Goal: Task Accomplishment & Management: Complete application form

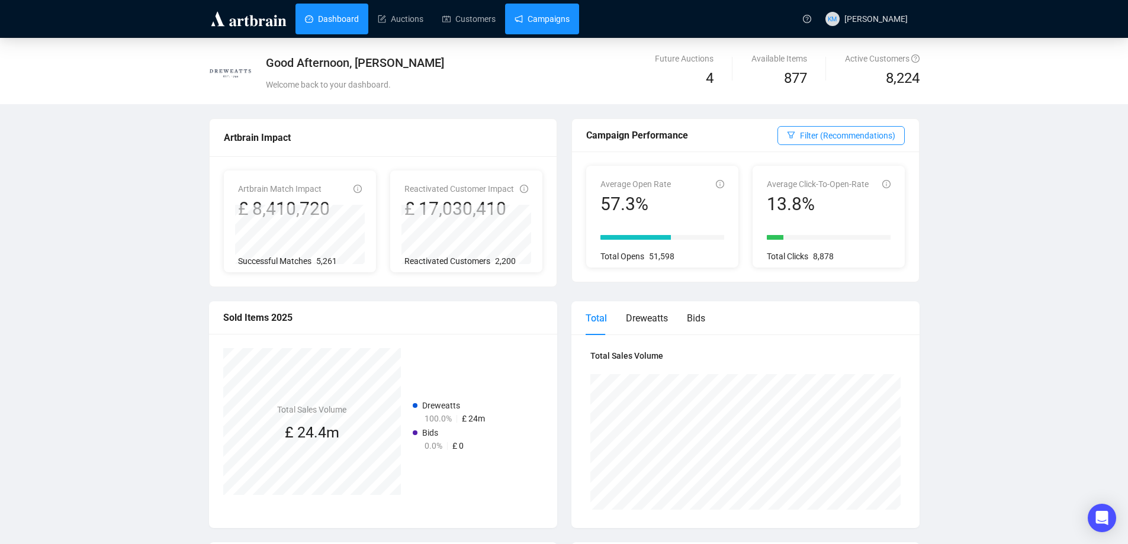
click at [519, 22] on link "Campaigns" at bounding box center [541, 19] width 55 height 31
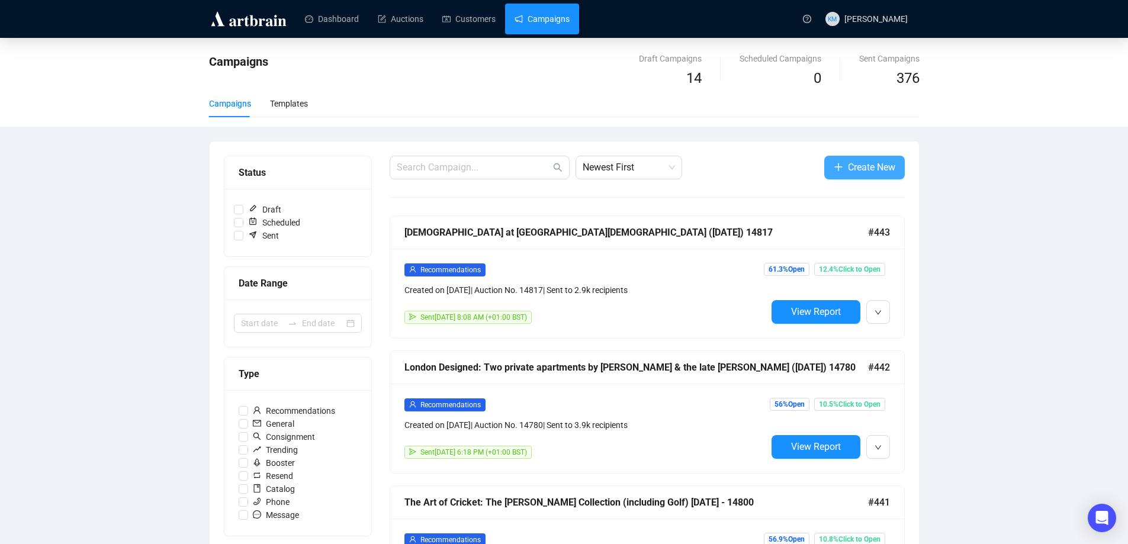
click at [864, 166] on span "Create New" at bounding box center [871, 167] width 47 height 15
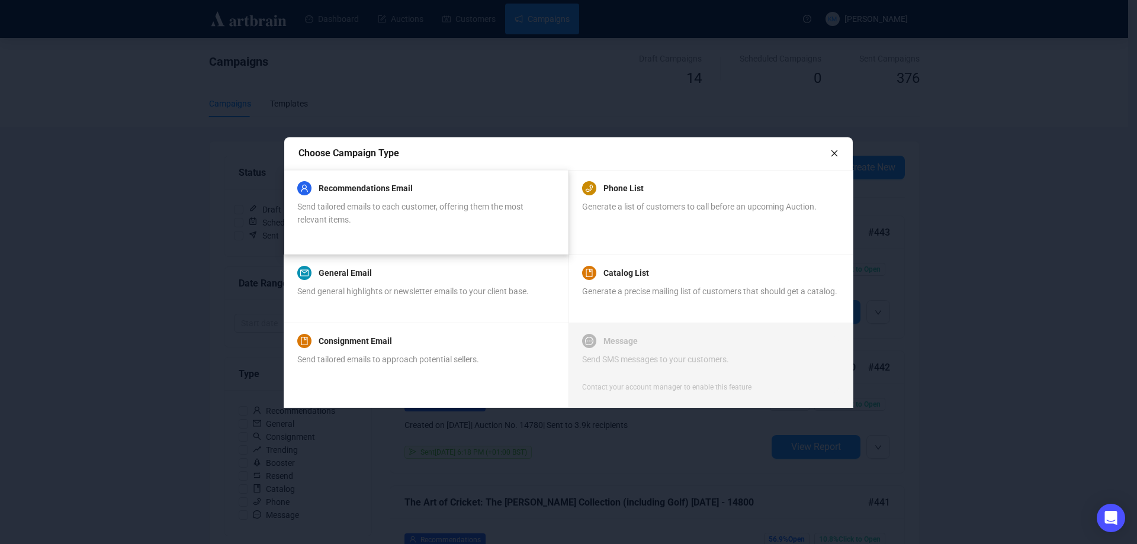
click at [365, 208] on span "Send tailored emails to each customer, offering them the most relevant items." at bounding box center [410, 213] width 226 height 22
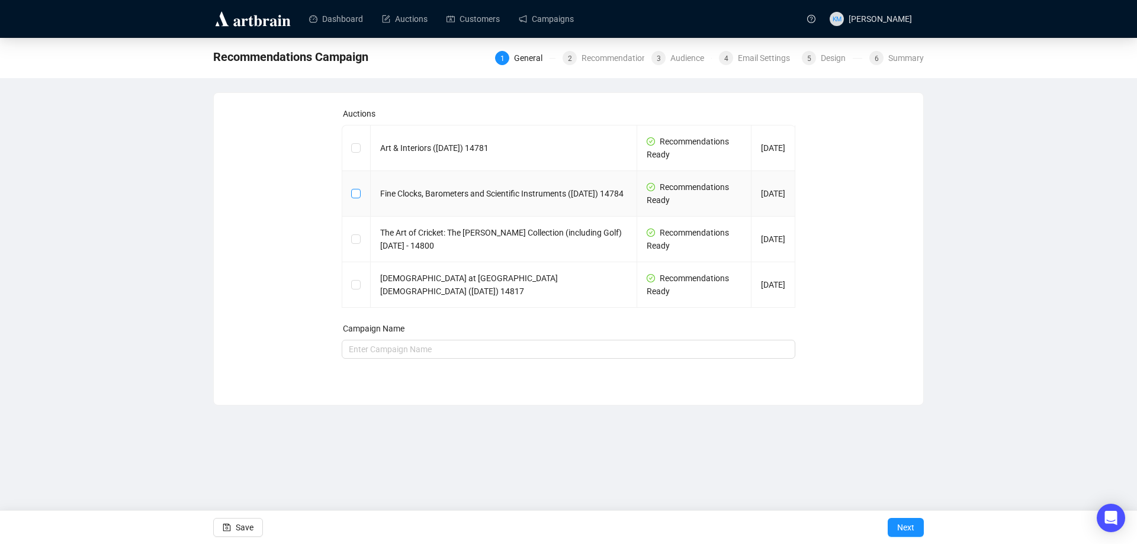
click at [356, 195] on input "checkbox" at bounding box center [355, 193] width 8 height 8
checkbox input "true"
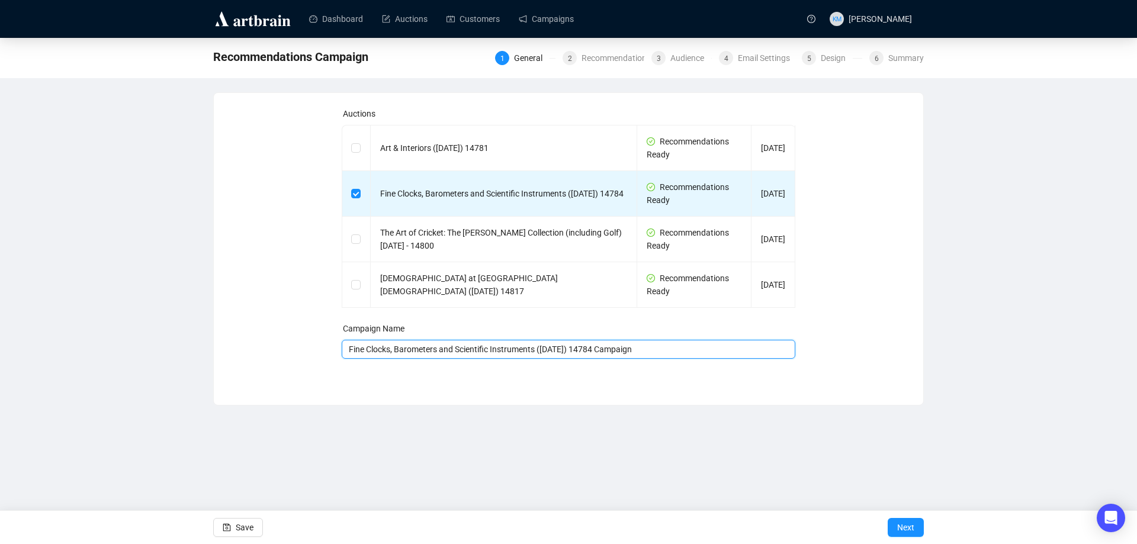
click at [684, 349] on input "Fine Clocks, Barometers and Scientific Instruments ([DATE]) 14784 Campaign" at bounding box center [569, 349] width 454 height 19
type input "Fine Clocks, Barometers and Scientific Instruments ([DATE])"
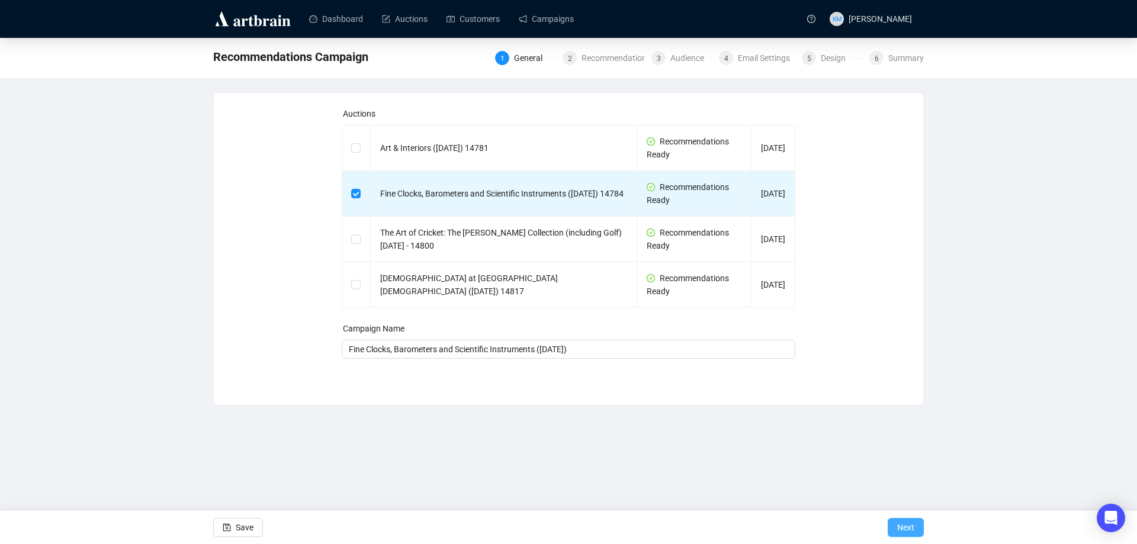
click at [915, 530] on button "Next" at bounding box center [905, 527] width 36 height 19
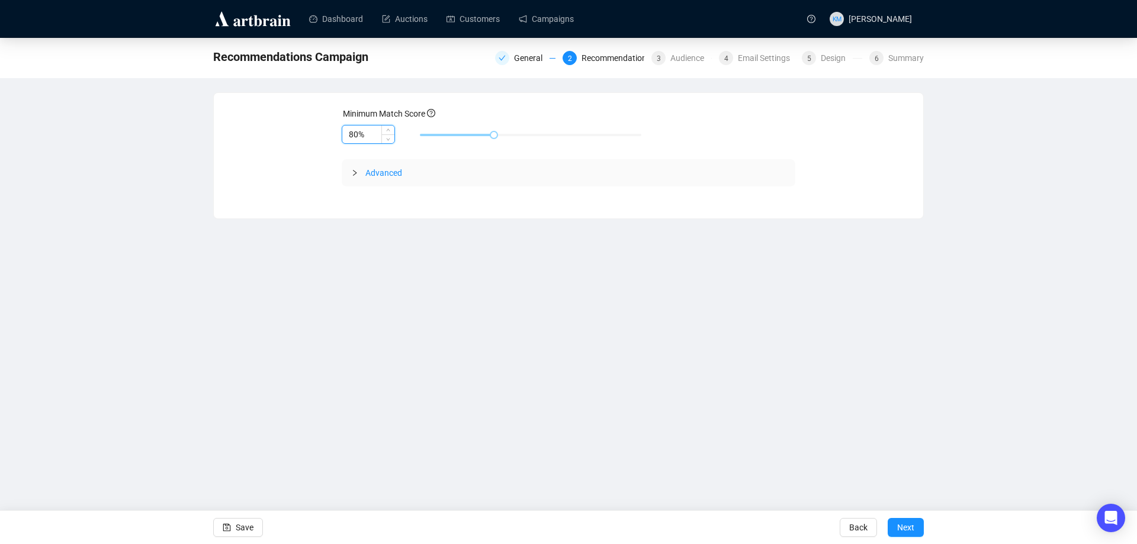
drag, startPoint x: 351, startPoint y: 133, endPoint x: 369, endPoint y: 137, distance: 18.4
click at [351, 133] on input "80%" at bounding box center [368, 134] width 52 height 18
type input "85%"
click at [894, 521] on button "Next" at bounding box center [905, 527] width 36 height 19
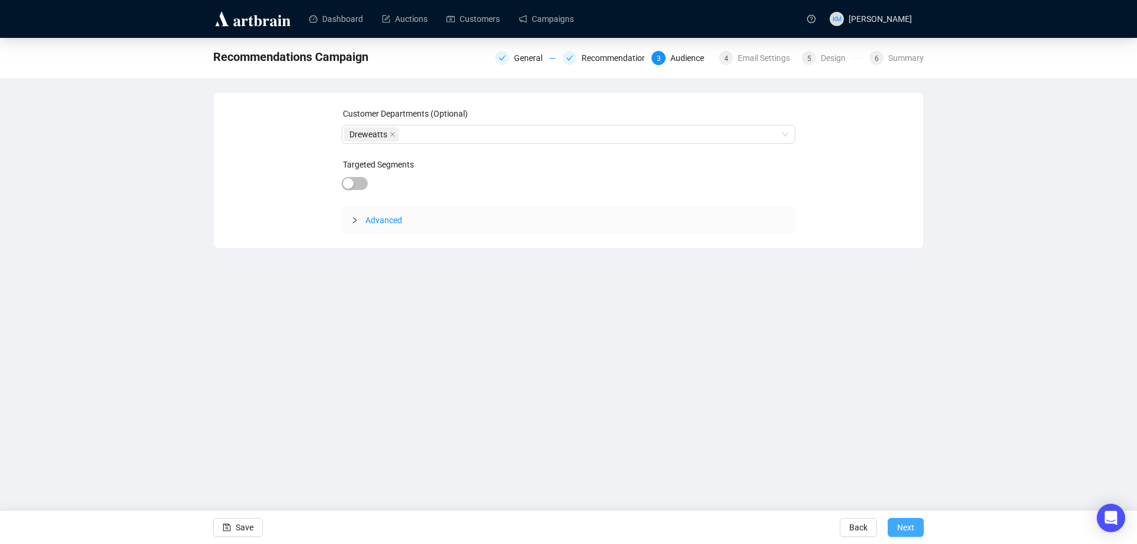
click at [896, 521] on button "Next" at bounding box center [905, 527] width 36 height 19
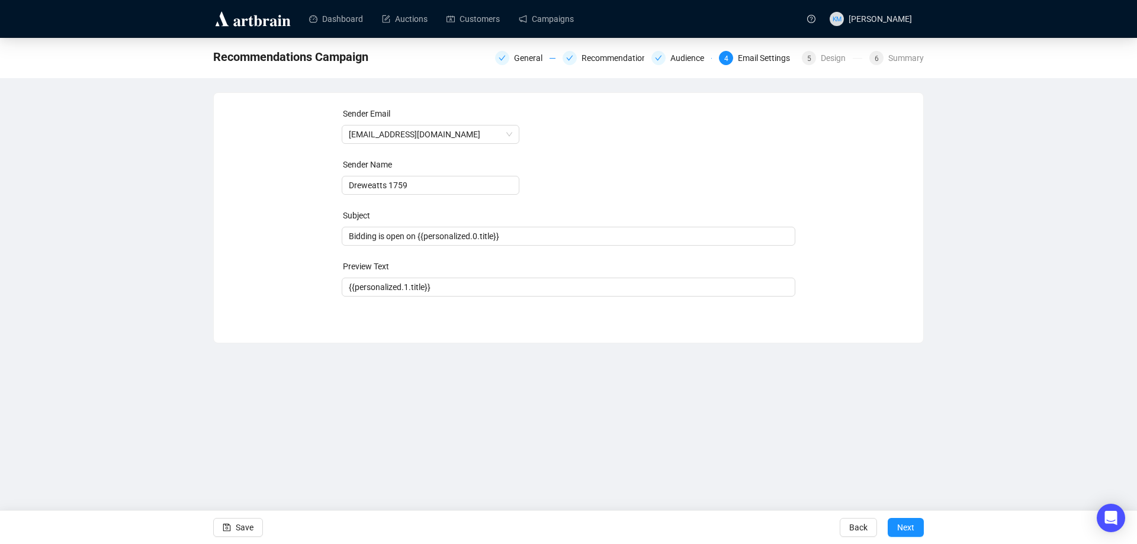
click at [896, 521] on button "Next" at bounding box center [905, 527] width 36 height 19
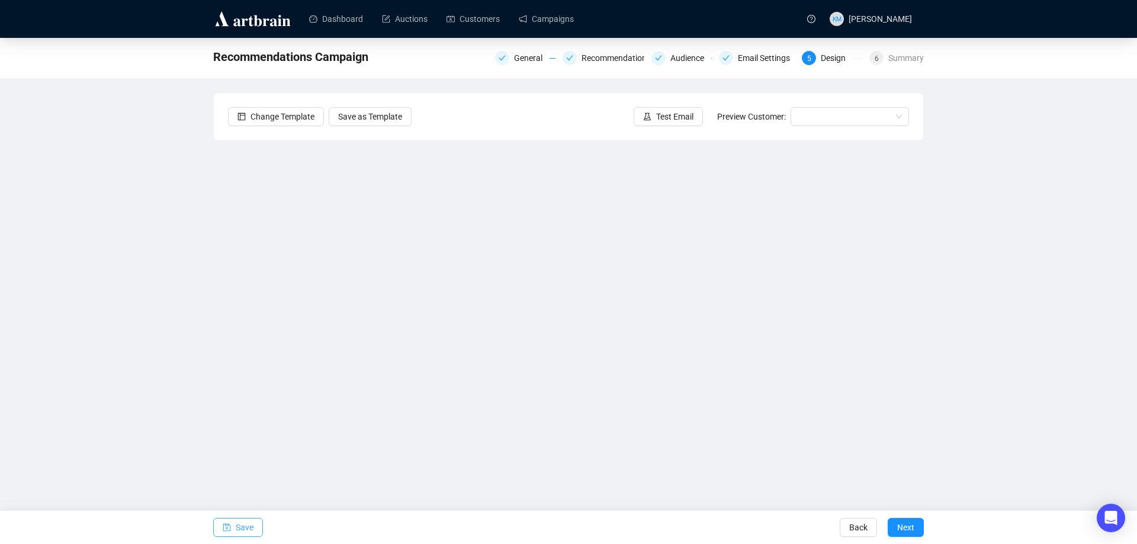
click at [235, 523] on button "Save" at bounding box center [238, 527] width 50 height 19
click at [657, 118] on button "Test Email" at bounding box center [667, 116] width 69 height 19
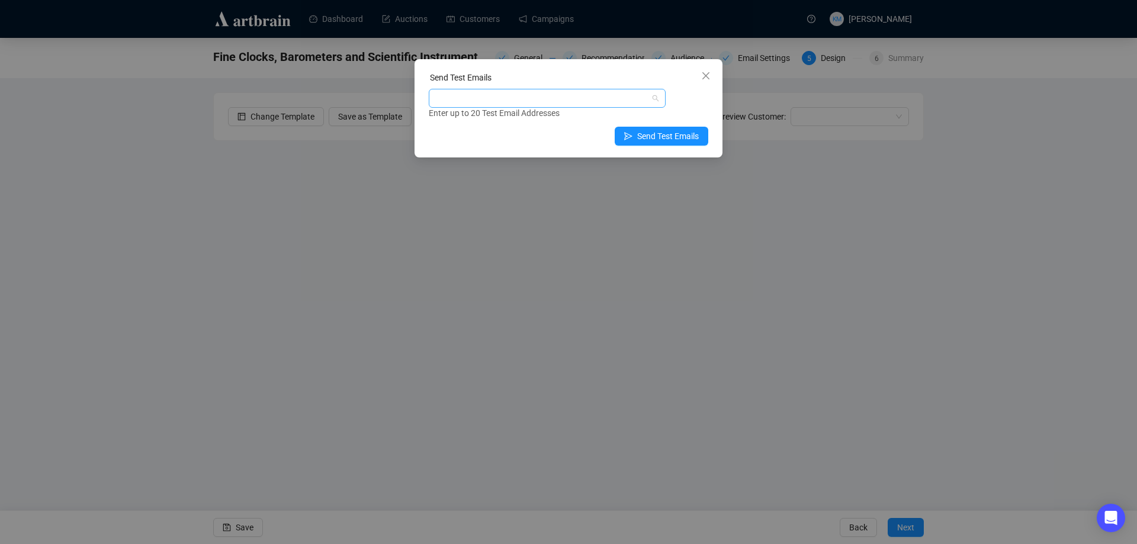
click at [546, 102] on div at bounding box center [541, 98] width 220 height 17
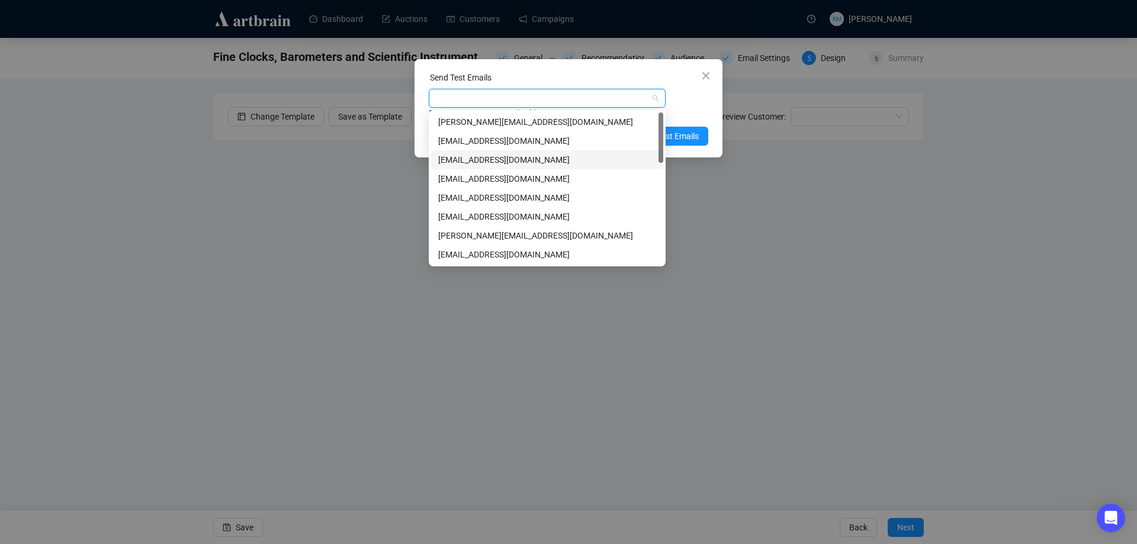
click at [481, 155] on div "[EMAIL_ADDRESS][DOMAIN_NAME]" at bounding box center [547, 159] width 218 height 13
click at [677, 102] on div "[EMAIL_ADDRESS][DOMAIN_NAME] Enter up to 20 Test Email Addresses" at bounding box center [568, 104] width 279 height 31
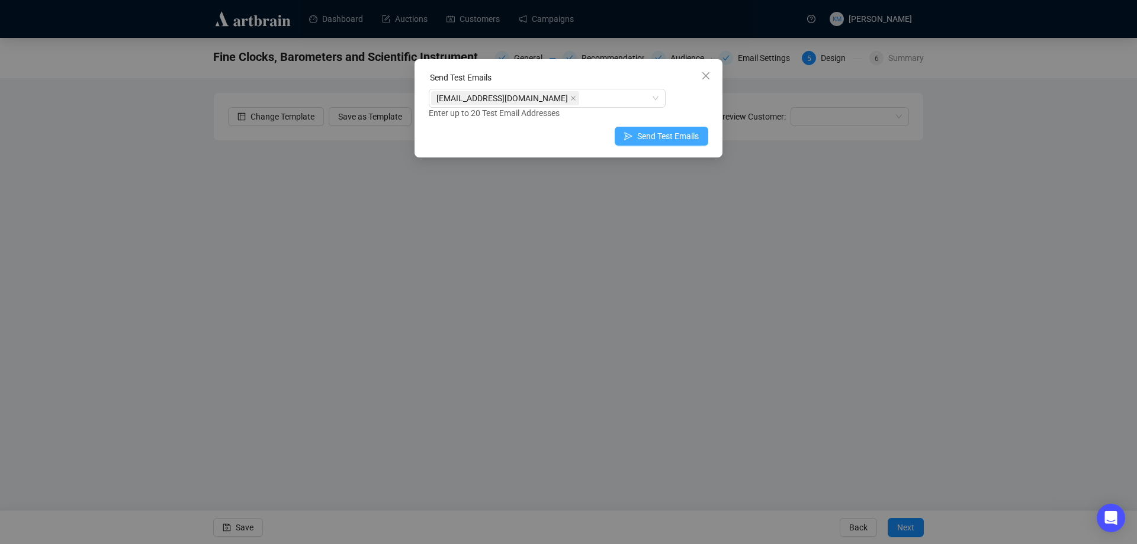
click at [685, 135] on span "Send Test Emails" at bounding box center [668, 136] width 62 height 13
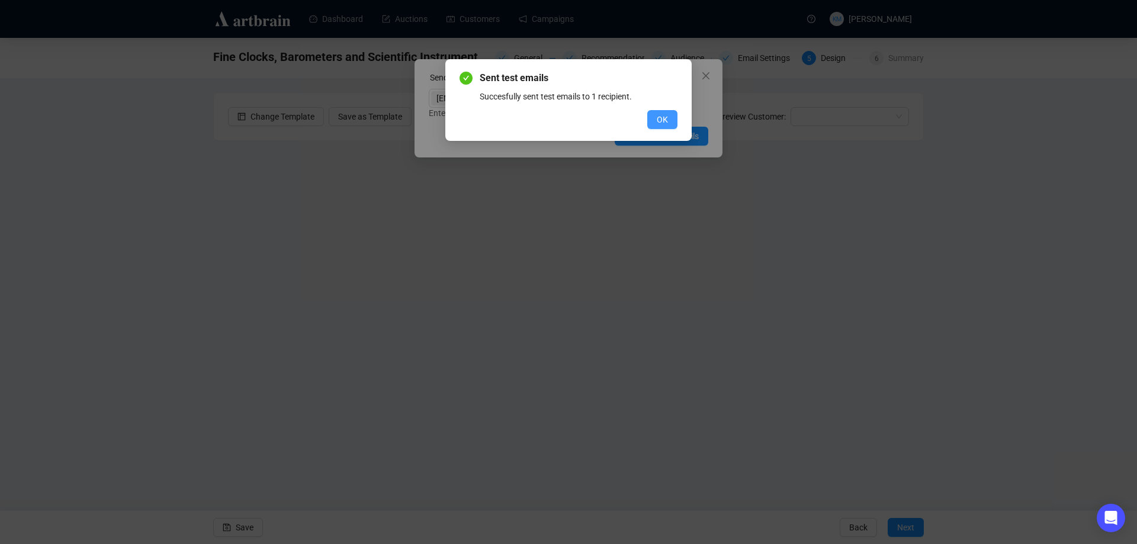
click at [669, 121] on button "OK" at bounding box center [662, 119] width 30 height 19
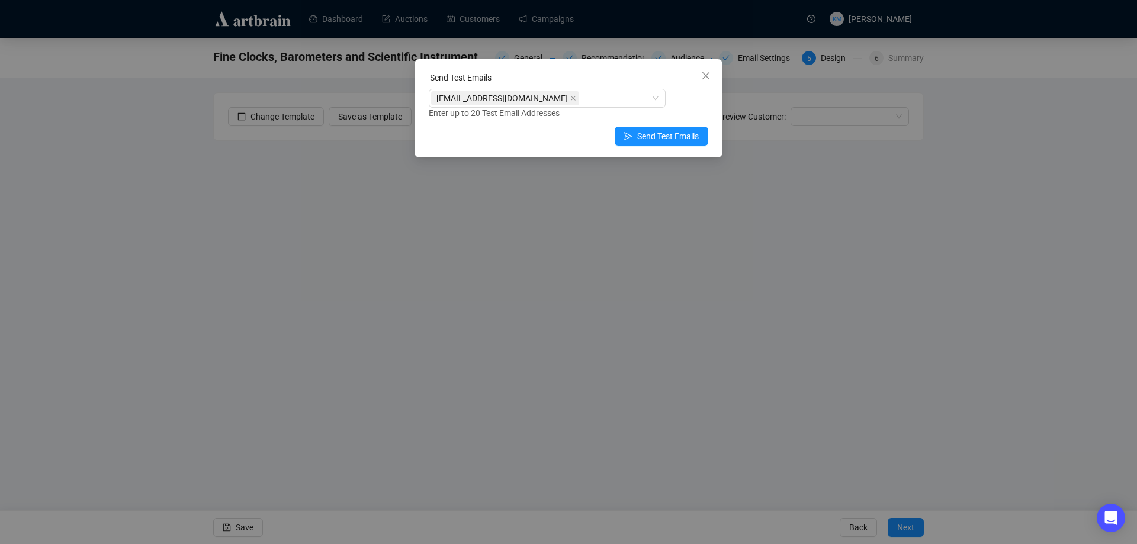
click at [706, 78] on icon "close" at bounding box center [705, 75] width 9 height 9
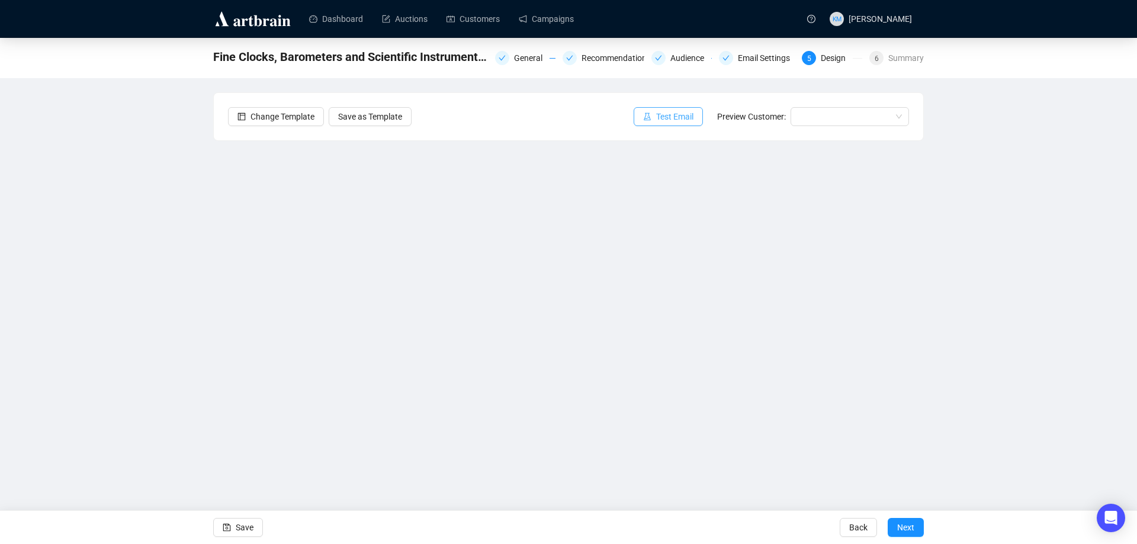
click at [667, 122] on span "Test Email" at bounding box center [674, 116] width 37 height 13
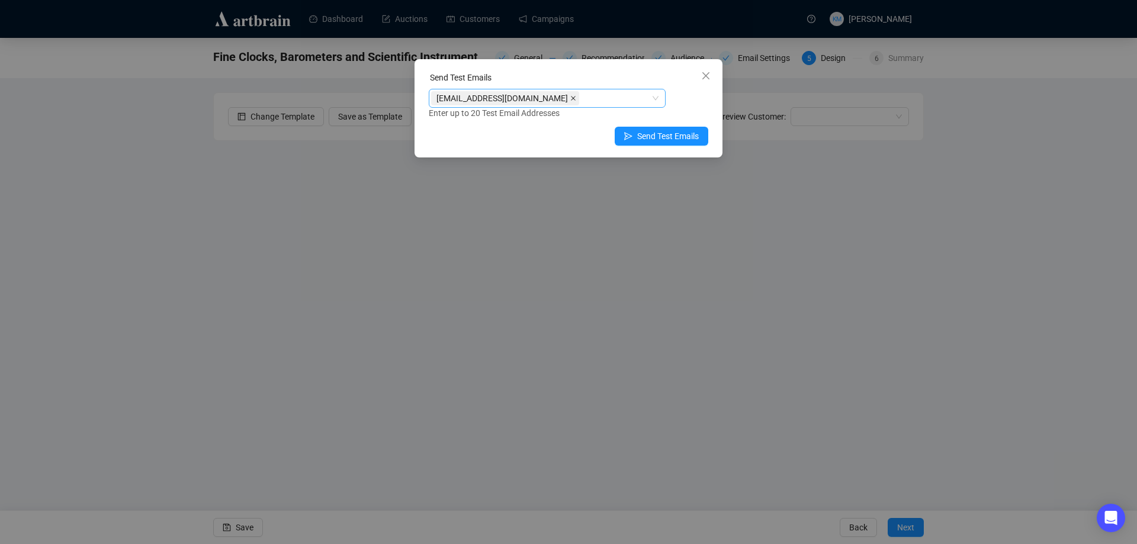
click at [571, 99] on icon "close" at bounding box center [573, 98] width 5 height 5
click at [540, 99] on div at bounding box center [541, 98] width 220 height 17
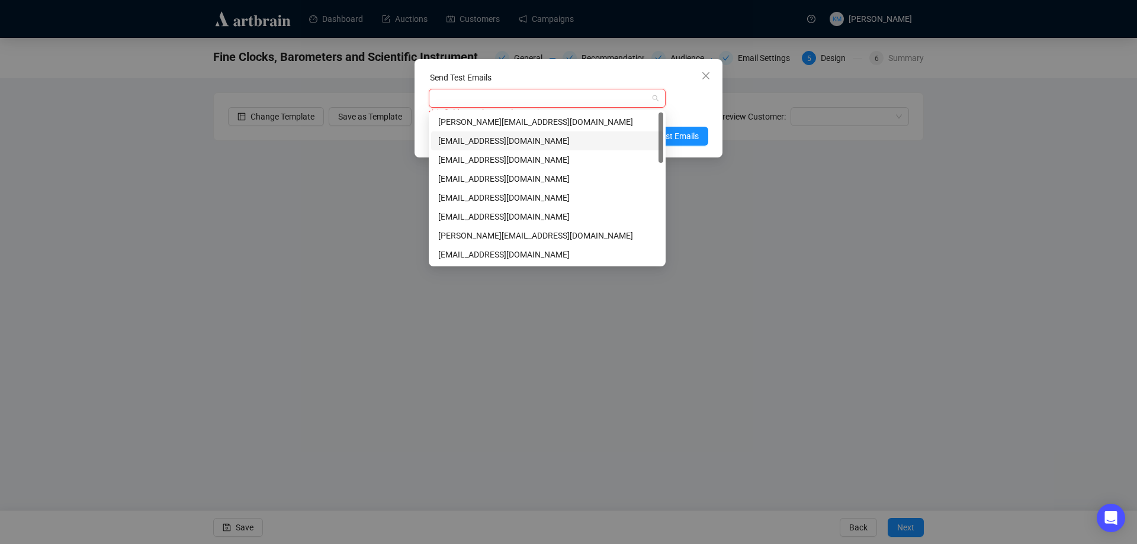
click at [489, 137] on div "[EMAIL_ADDRESS][DOMAIN_NAME]" at bounding box center [547, 140] width 218 height 13
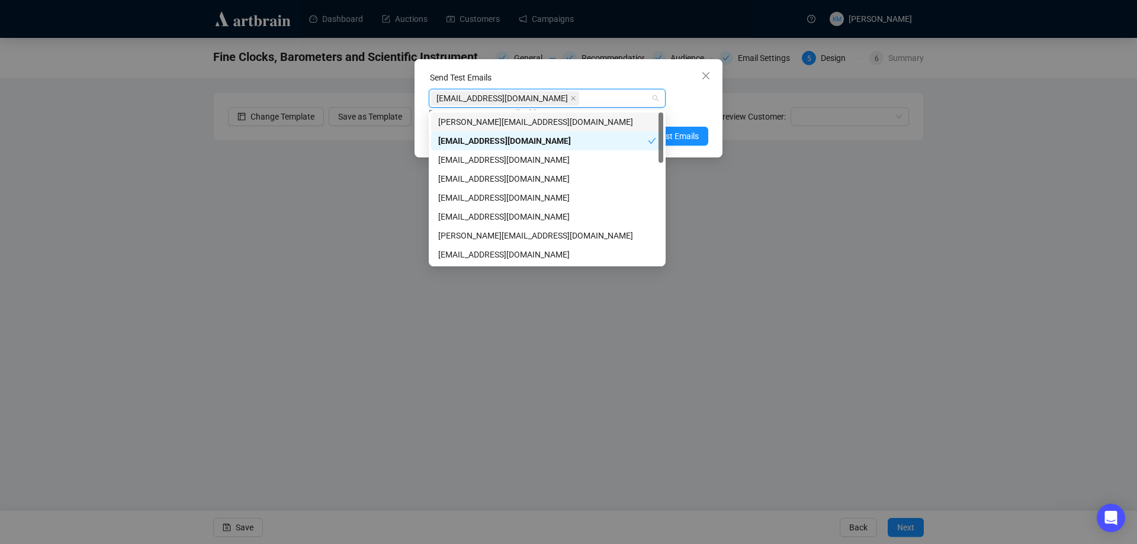
click at [677, 99] on div "[EMAIL_ADDRESS][DOMAIN_NAME] Enter up to 20 Test Email Addresses" at bounding box center [568, 104] width 279 height 31
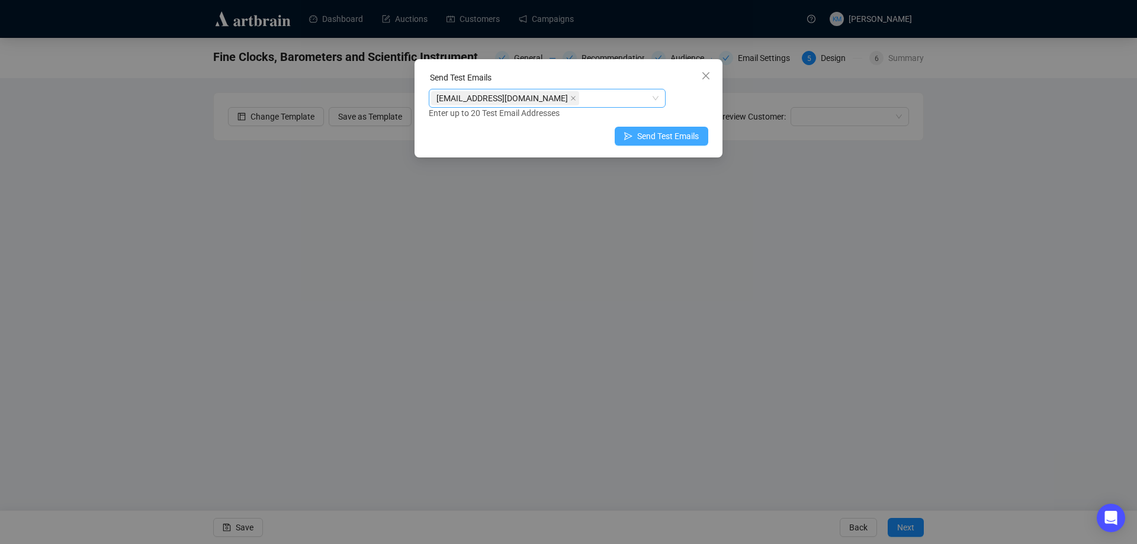
click at [673, 133] on span "Send Test Emails" at bounding box center [668, 136] width 62 height 13
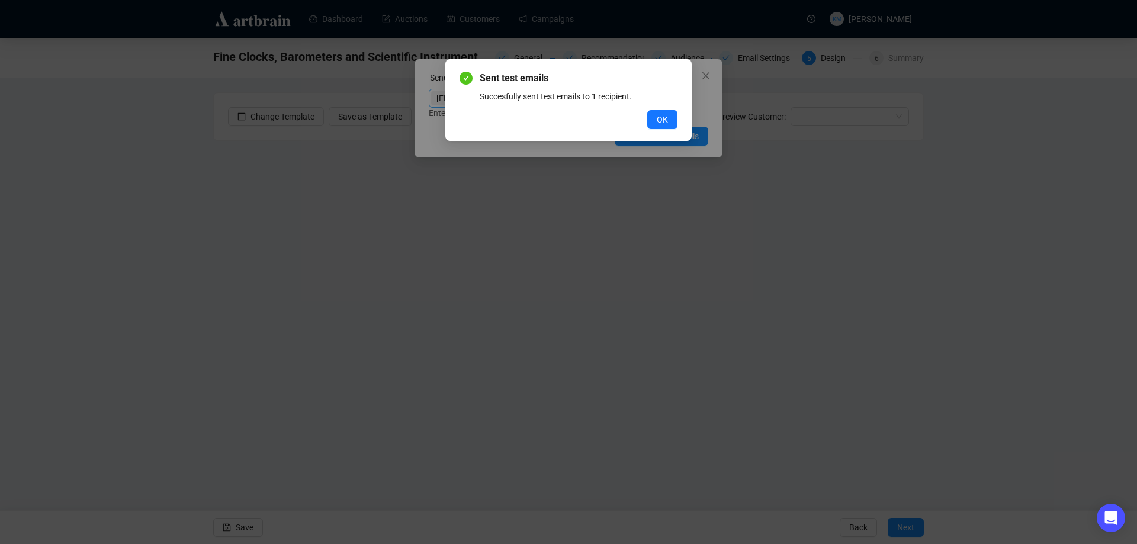
drag, startPoint x: 658, startPoint y: 118, endPoint x: 673, endPoint y: 112, distance: 16.5
click at [658, 118] on span "OK" at bounding box center [661, 119] width 11 height 13
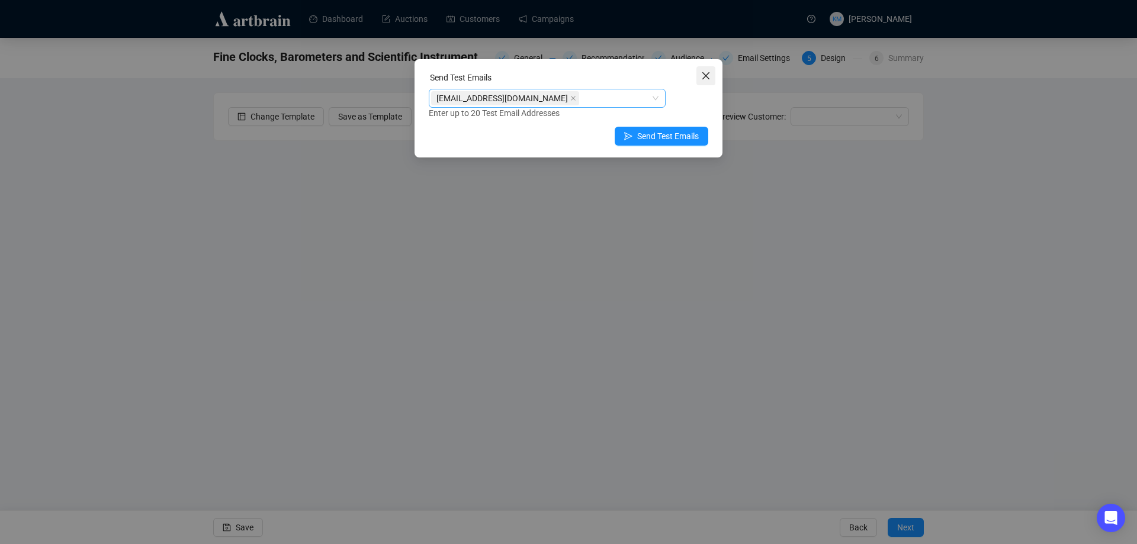
click at [704, 79] on icon "close" at bounding box center [705, 75] width 9 height 9
